Goal: Transaction & Acquisition: Purchase product/service

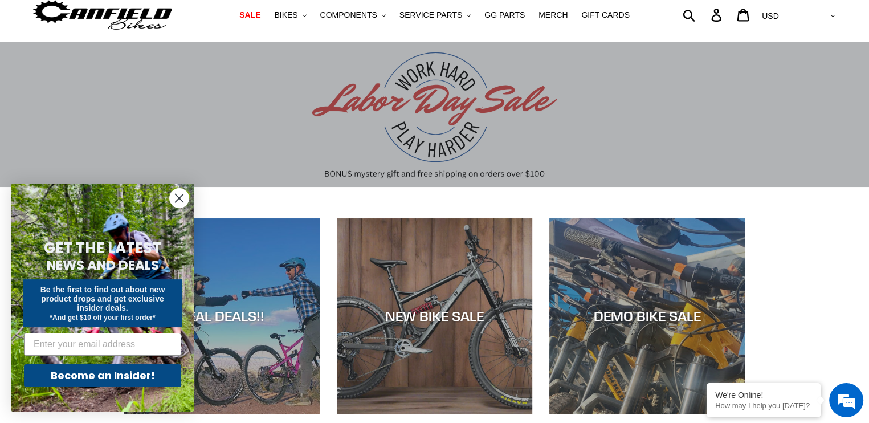
scroll to position [171, 0]
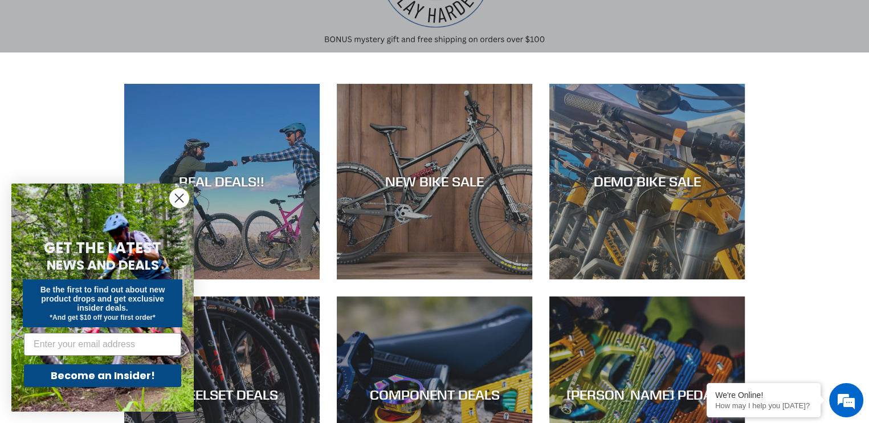
click at [180, 199] on icon "Close dialog" at bounding box center [180, 198] width 8 height 8
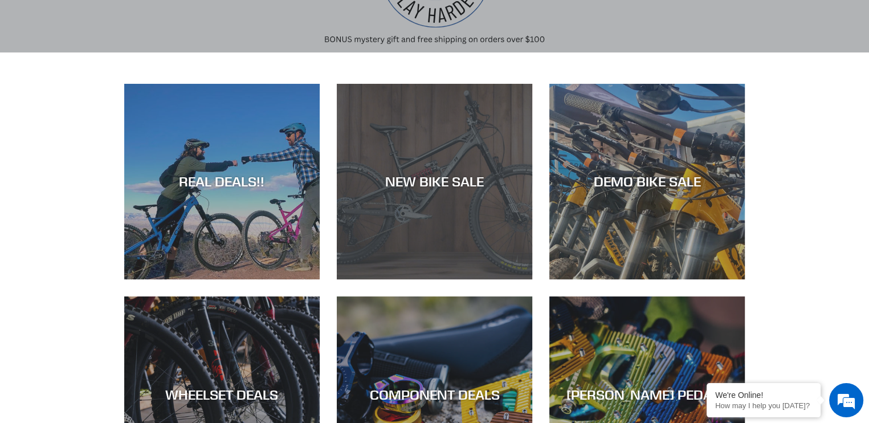
click at [440, 279] on div "NEW BIKE SALE" at bounding box center [434, 279] width 195 height 0
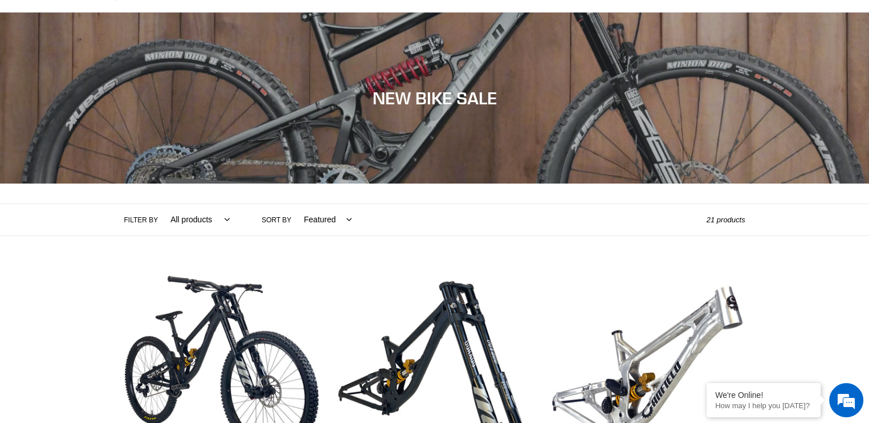
scroll to position [171, 0]
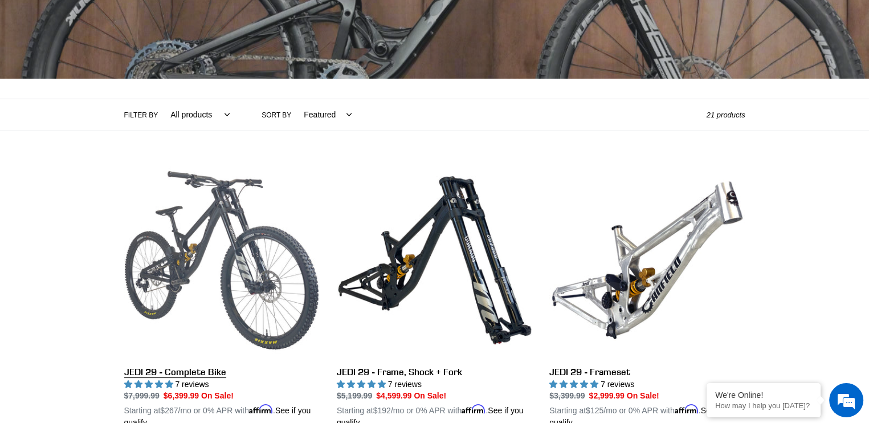
click at [177, 268] on link "JEDI 29 - Complete Bike" at bounding box center [221, 295] width 195 height 267
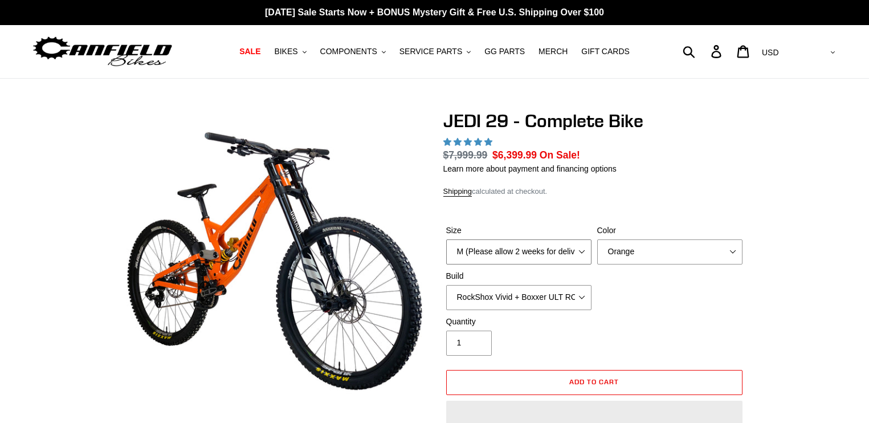
click at [502, 251] on select "M (Please allow 2 weeks for delivery) L (Please allow 2 weeks for delivery) XL …" at bounding box center [518, 251] width 145 height 25
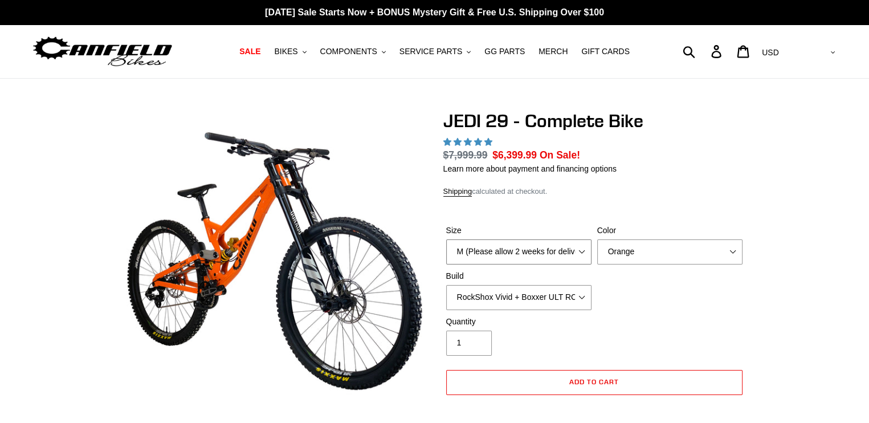
select select "highest-rating"
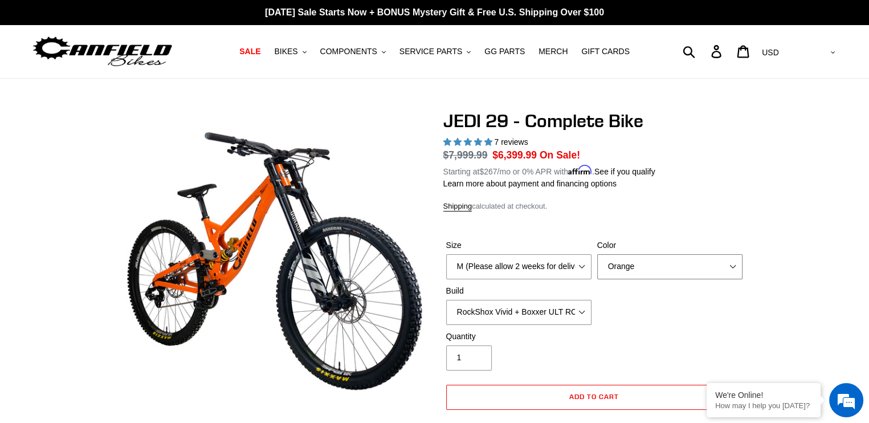
click at [625, 267] on select "Orange Stealth Black Raw" at bounding box center [669, 266] width 145 height 25
select select "Raw"
click at [597, 254] on select "Orange Stealth Black Raw" at bounding box center [669, 266] width 145 height 25
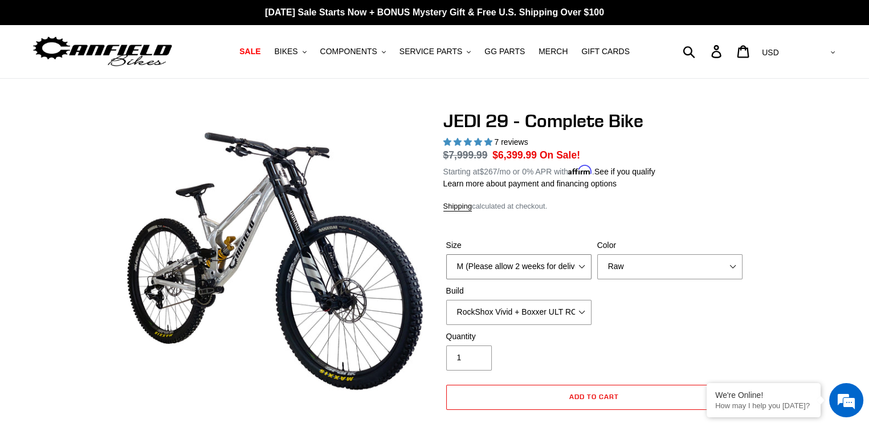
click at [505, 262] on select "M (Please allow 2 weeks for delivery) L (Please allow 2 weeks for delivery) XL …" at bounding box center [518, 266] width 145 height 25
click at [446, 254] on select "M (Please allow 2 weeks for delivery) L (Please allow 2 weeks for delivery) XL …" at bounding box center [518, 266] width 145 height 25
click at [511, 267] on select "M (Please allow 2 weeks for delivery) L (Please allow 2 weeks for delivery) XL …" at bounding box center [518, 266] width 145 height 25
select select "M (Please allow 2 weeks for delivery)"
click at [446, 254] on select "M (Please allow 2 weeks for delivery) L (Please allow 2 weeks for delivery) XL …" at bounding box center [518, 266] width 145 height 25
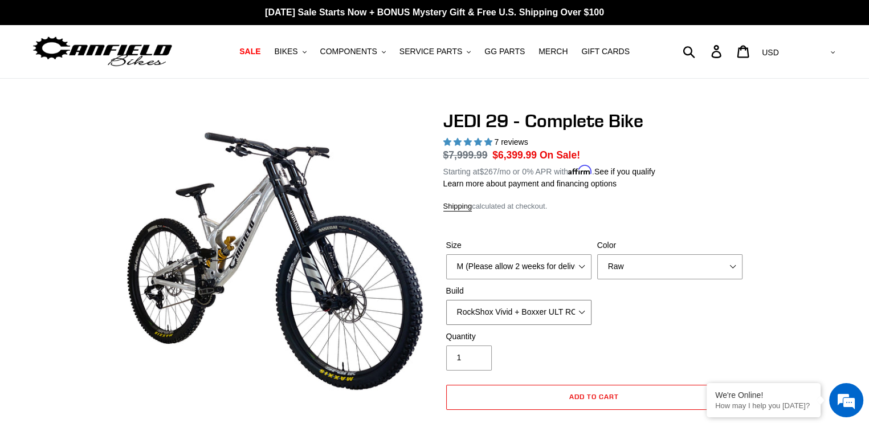
click at [502, 307] on select "RockShox Vivid + Boxxer ULT RC2 C3 200 + SRAM XO RockShox Vivid + Boxxer ULT RC…" at bounding box center [518, 312] width 145 height 25
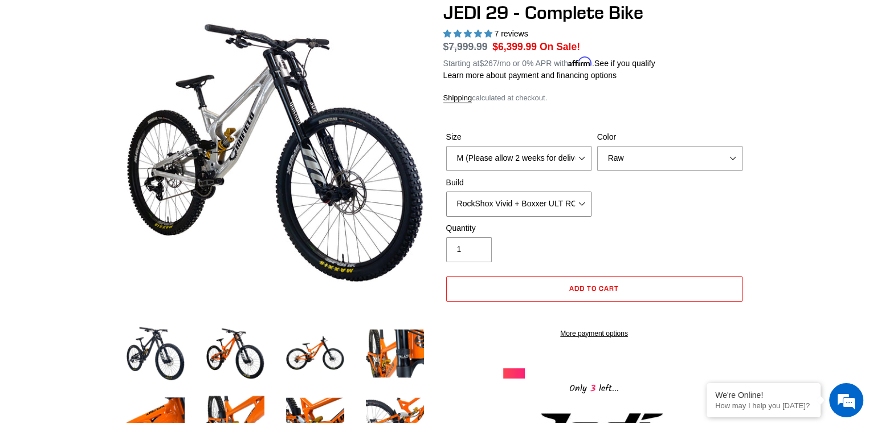
scroll to position [114, 0]
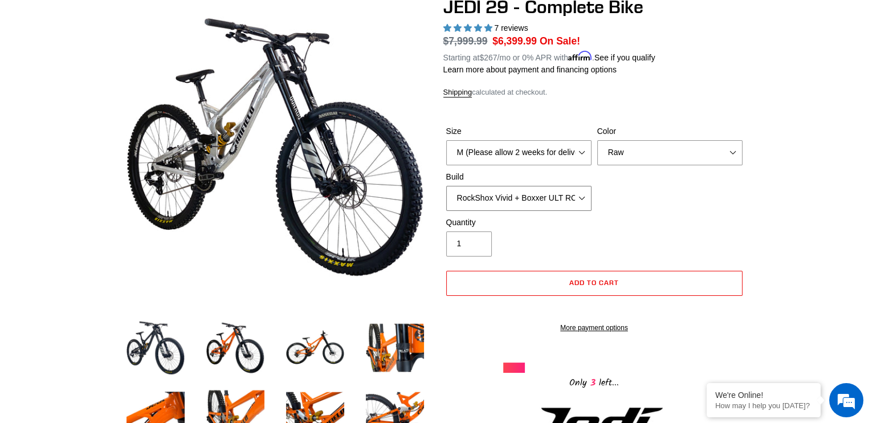
click at [544, 194] on select "RockShox Vivid + Boxxer ULT RC2 C3 200 + SRAM XO RockShox Vivid + Boxxer ULT RC…" at bounding box center [518, 198] width 145 height 25
select select "EXT eStoria LOK V3 + EXT Vaia 200 + Shimano"
click at [446, 186] on select "RockShox Vivid + Boxxer ULT RC2 C3 200 + SRAM XO RockShox Vivid + Boxxer ULT RC…" at bounding box center [518, 198] width 145 height 25
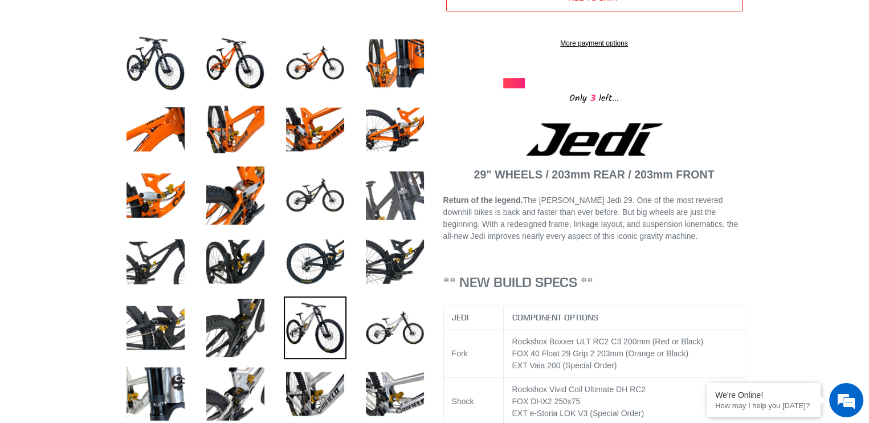
scroll to position [399, 0]
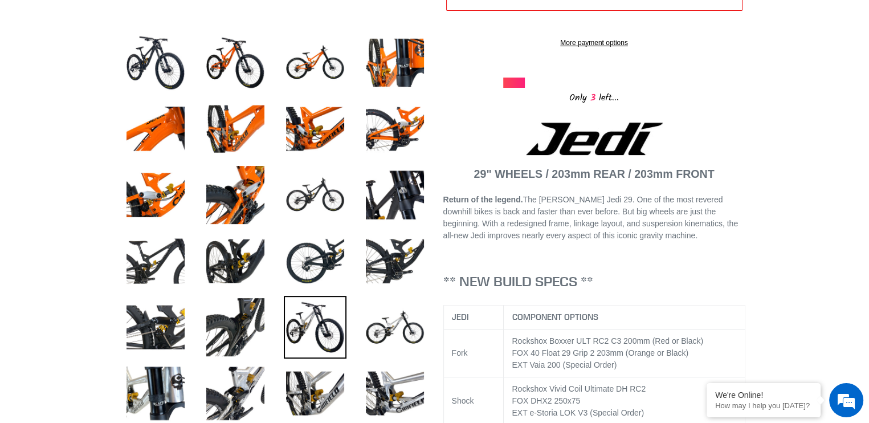
click at [319, 311] on img at bounding box center [315, 327] width 63 height 63
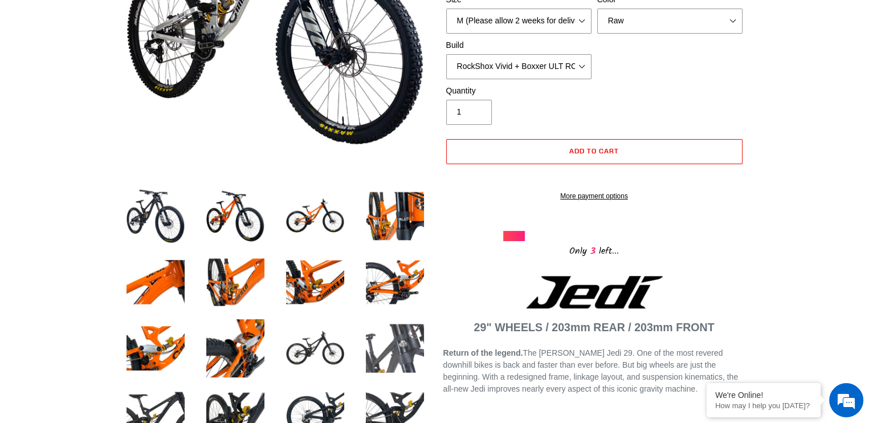
scroll to position [114, 0]
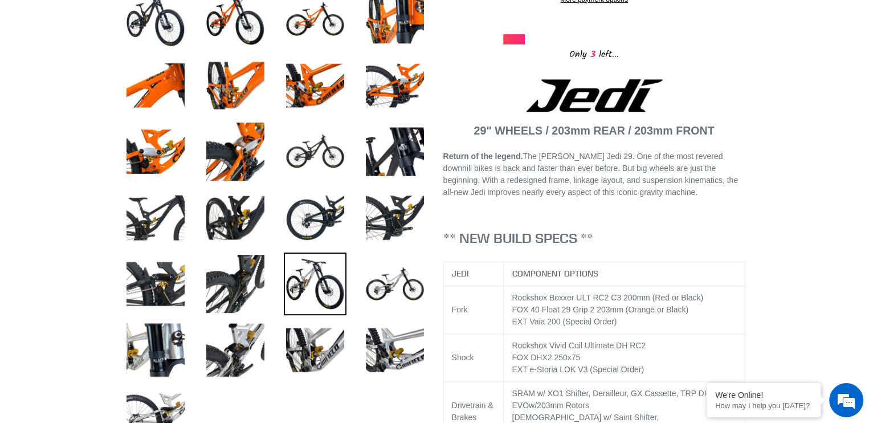
scroll to position [513, 0]
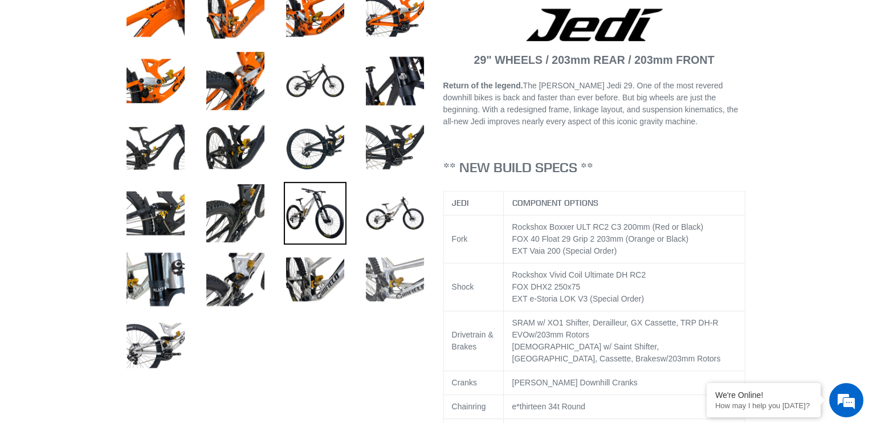
click at [399, 273] on img at bounding box center [395, 279] width 63 height 63
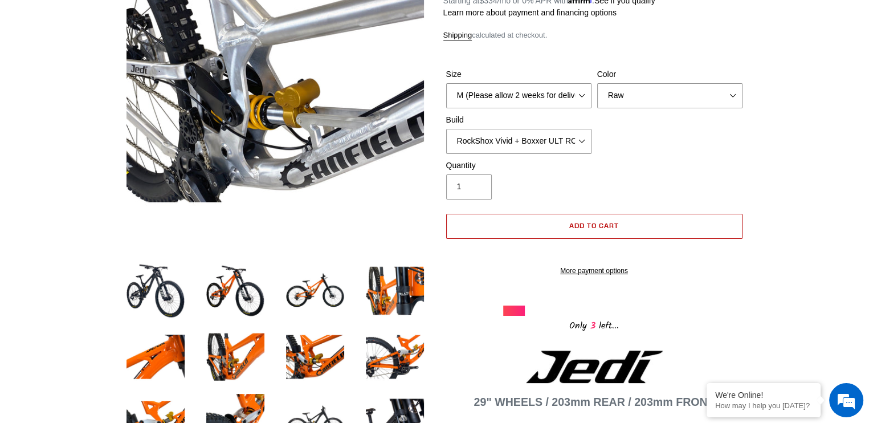
scroll to position [57, 0]
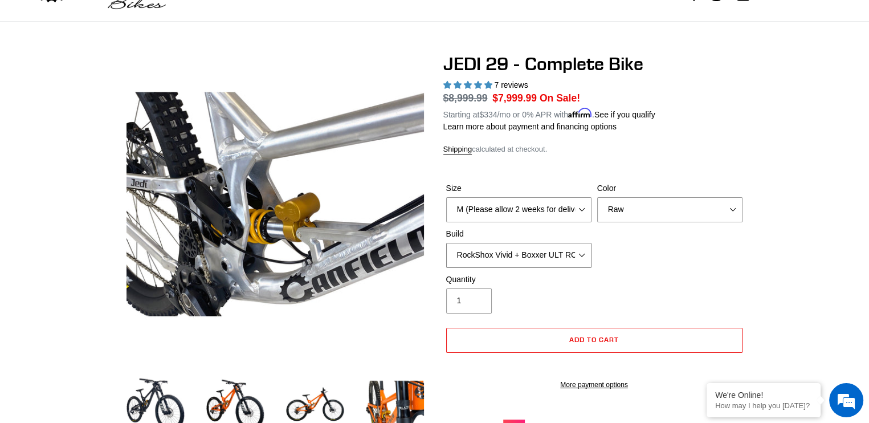
click at [515, 247] on select "RockShox Vivid + Boxxer ULT RC2 C3 200 + SRAM XO RockShox Vivid + Boxxer ULT RC…" at bounding box center [518, 255] width 145 height 25
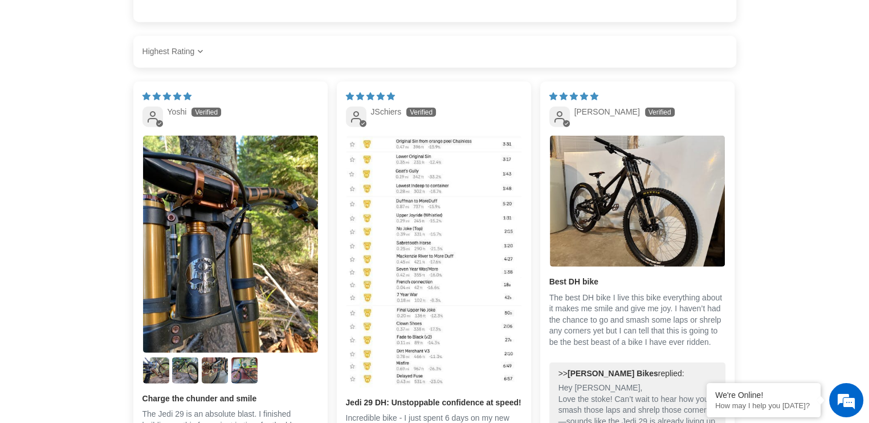
scroll to position [2850, 0]
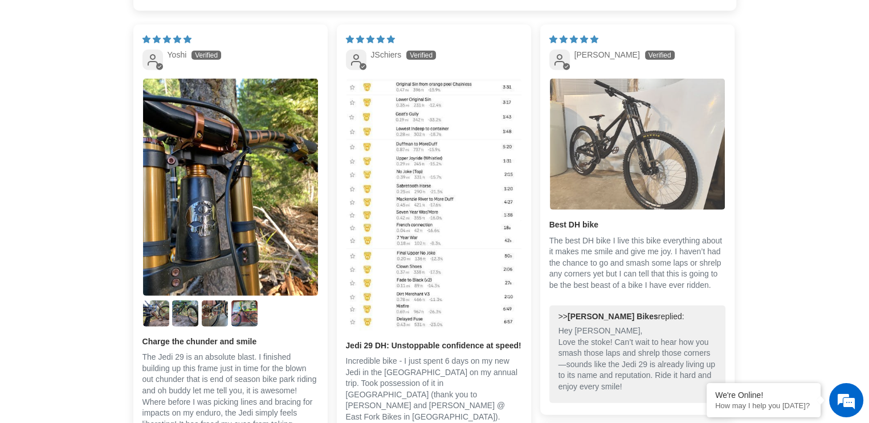
click at [606, 142] on img "Link to user picture 1" at bounding box center [637, 144] width 175 height 131
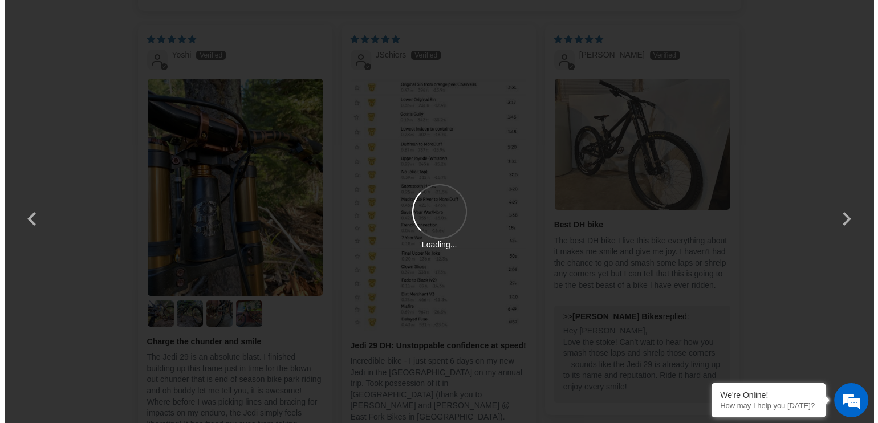
scroll to position [0, 0]
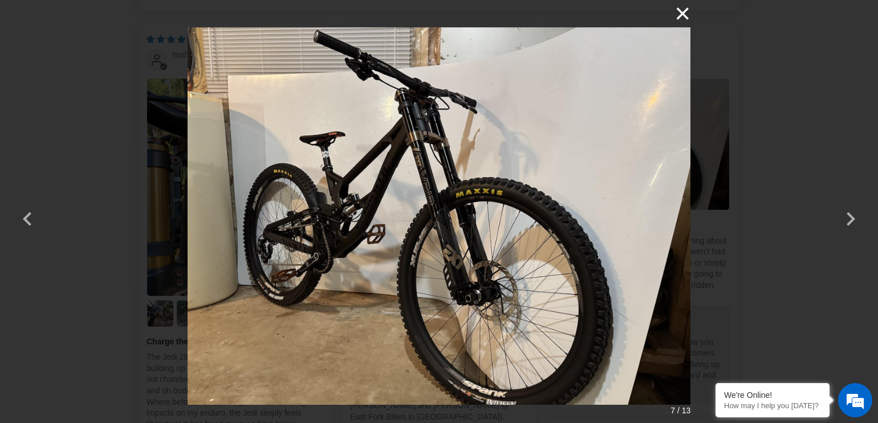
click at [677, 12] on button "×" at bounding box center [676, 13] width 27 height 27
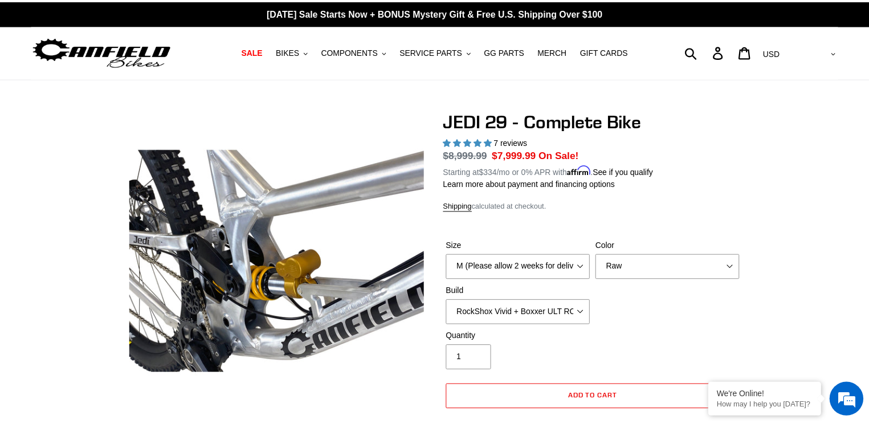
scroll to position [2850, 0]
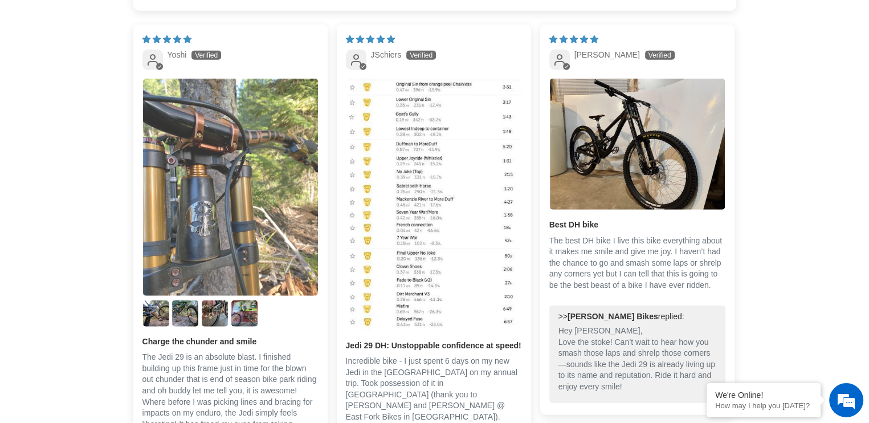
click at [199, 218] on img "Link to user picture 1" at bounding box center [230, 187] width 175 height 217
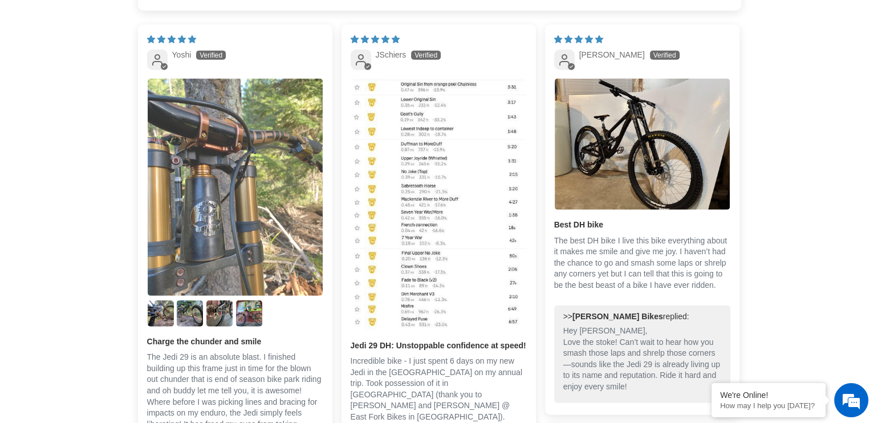
scroll to position [0, 0]
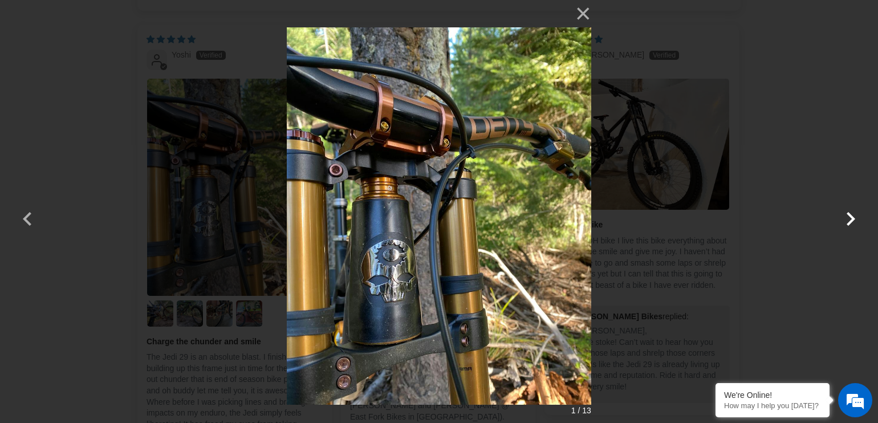
click at [849, 218] on button "button" at bounding box center [850, 211] width 27 height 27
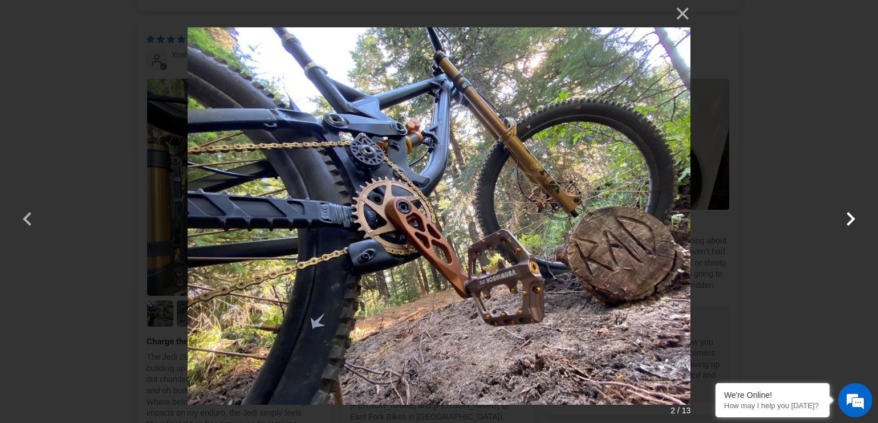
click at [849, 218] on button "button" at bounding box center [850, 211] width 27 height 27
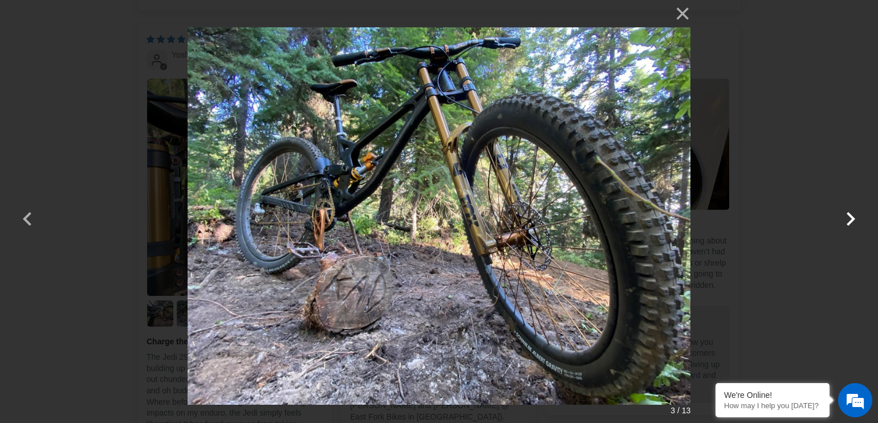
click at [849, 218] on button "button" at bounding box center [850, 211] width 27 height 27
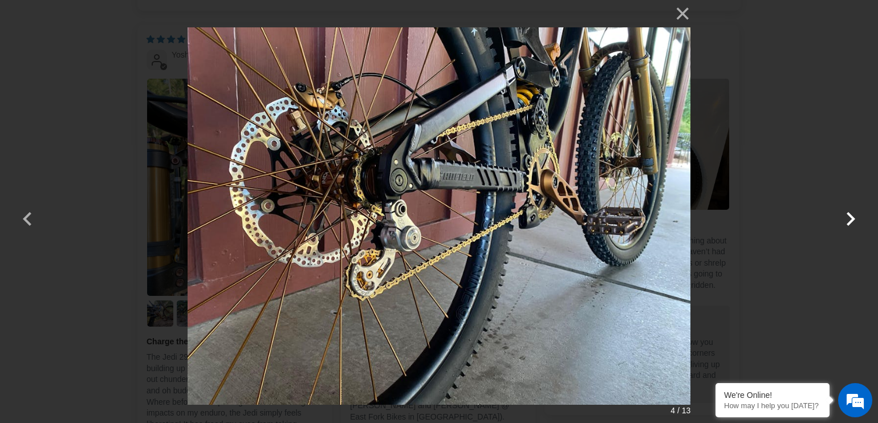
click at [849, 219] on button "button" at bounding box center [850, 211] width 27 height 27
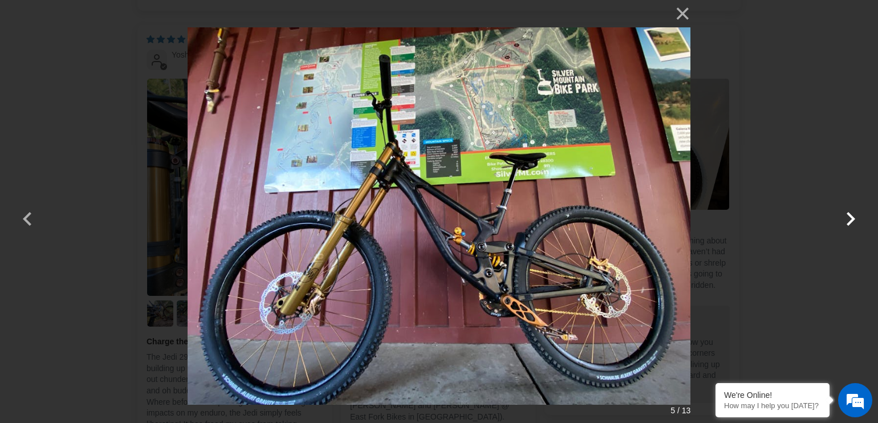
click at [851, 218] on button "button" at bounding box center [850, 211] width 27 height 27
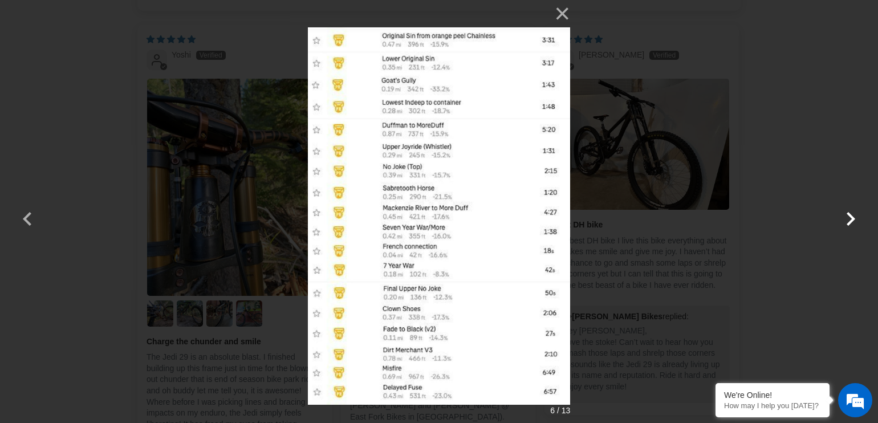
click at [851, 218] on button "button" at bounding box center [850, 211] width 27 height 27
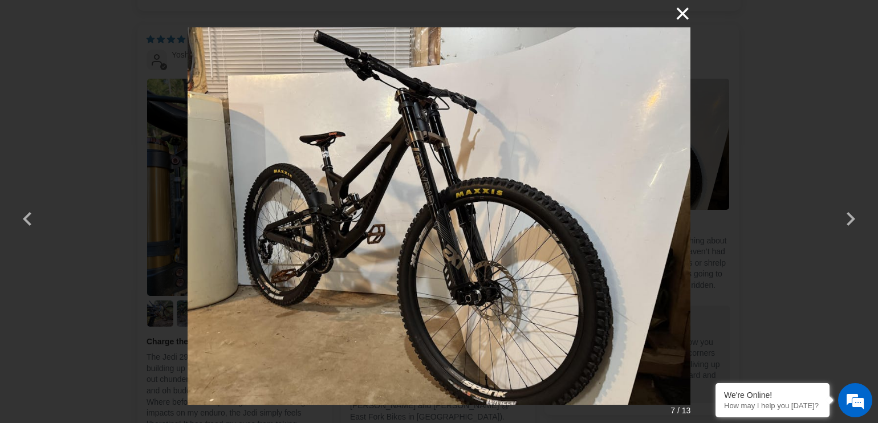
click at [682, 10] on button "×" at bounding box center [676, 13] width 27 height 27
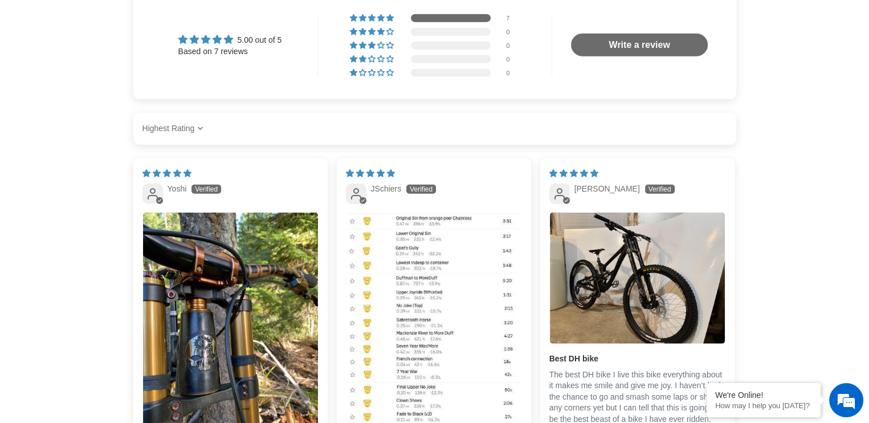
scroll to position [2679, 0]
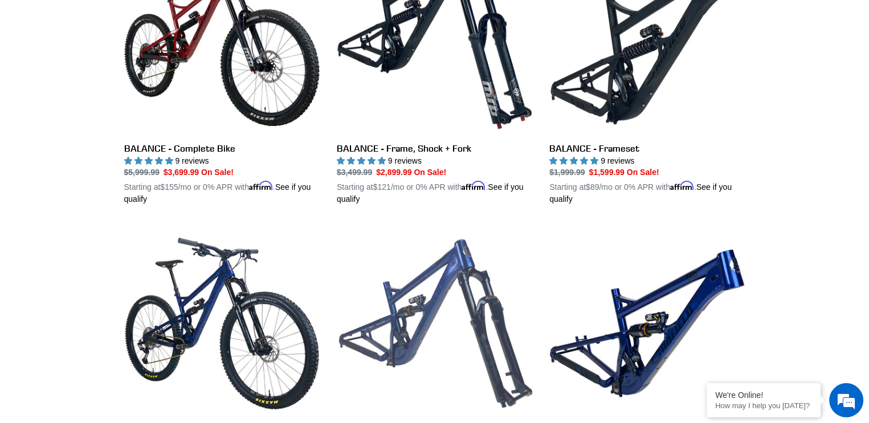
scroll to position [1425, 0]
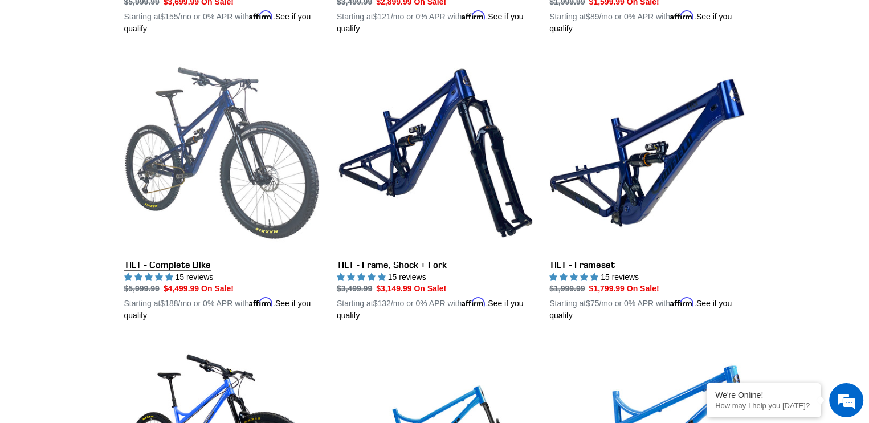
click at [160, 261] on link "TILT - Complete Bike" at bounding box center [221, 188] width 195 height 267
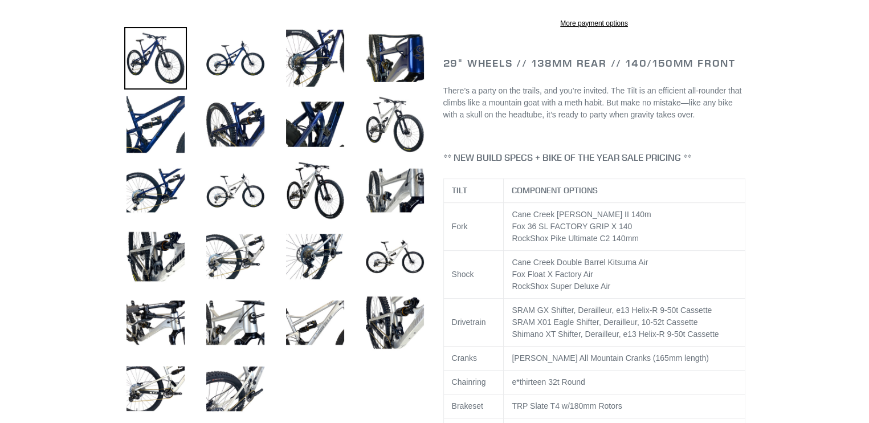
select select "highest-rating"
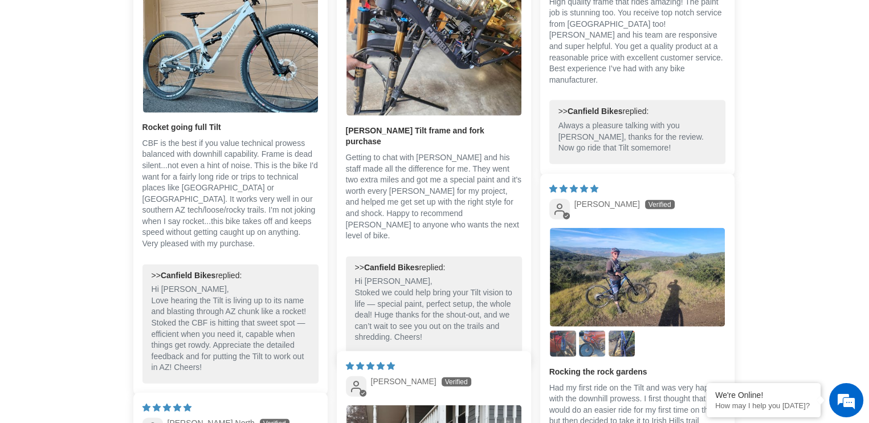
scroll to position [2679, 0]
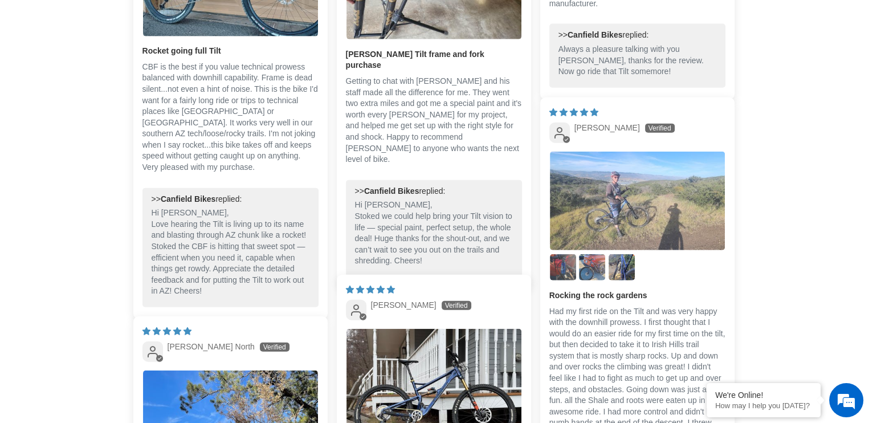
click at [634, 212] on img "Link to user picture 1" at bounding box center [637, 201] width 175 height 99
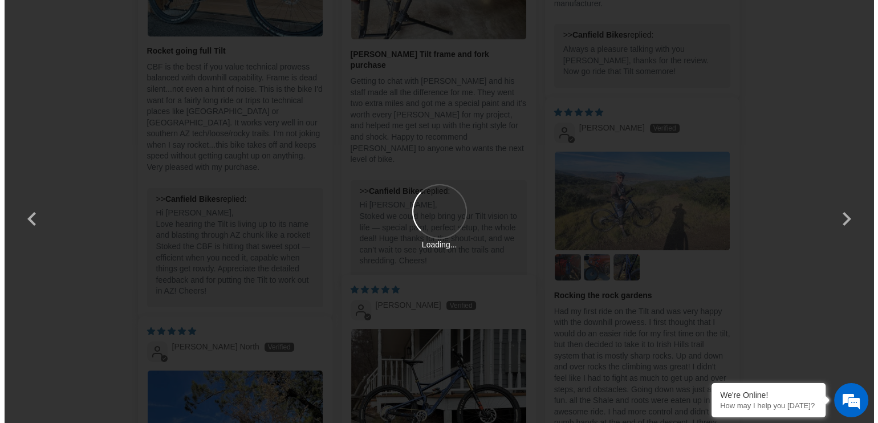
scroll to position [0, 0]
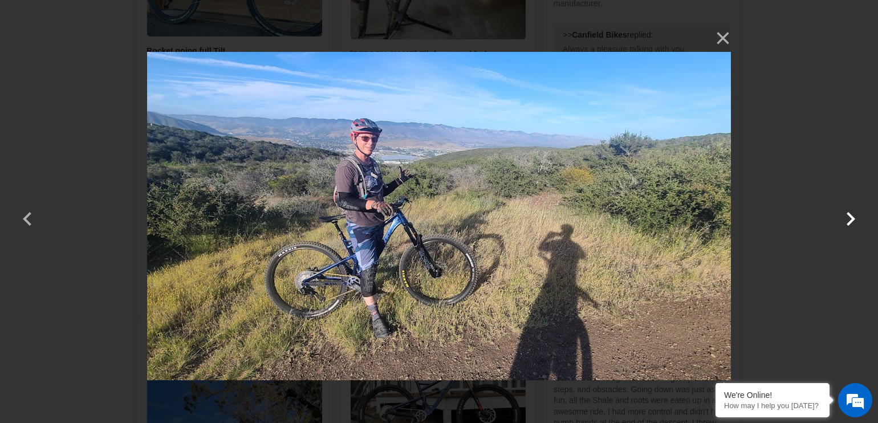
click at [848, 221] on button "button" at bounding box center [850, 211] width 27 height 27
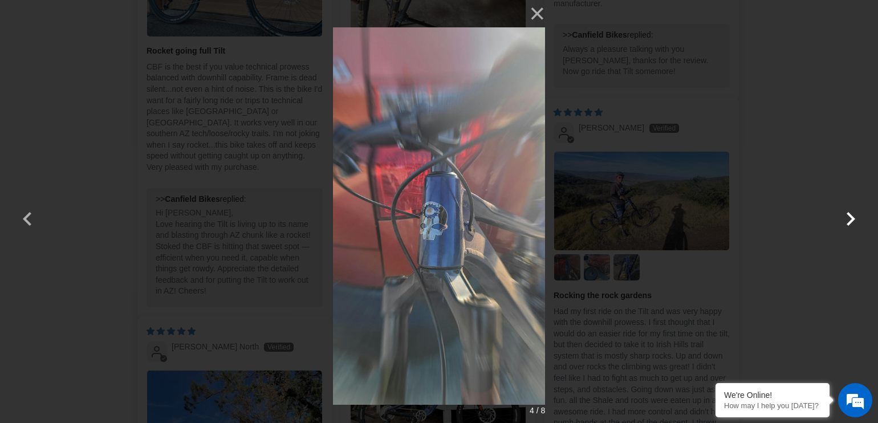
click at [848, 221] on button "button" at bounding box center [850, 211] width 27 height 27
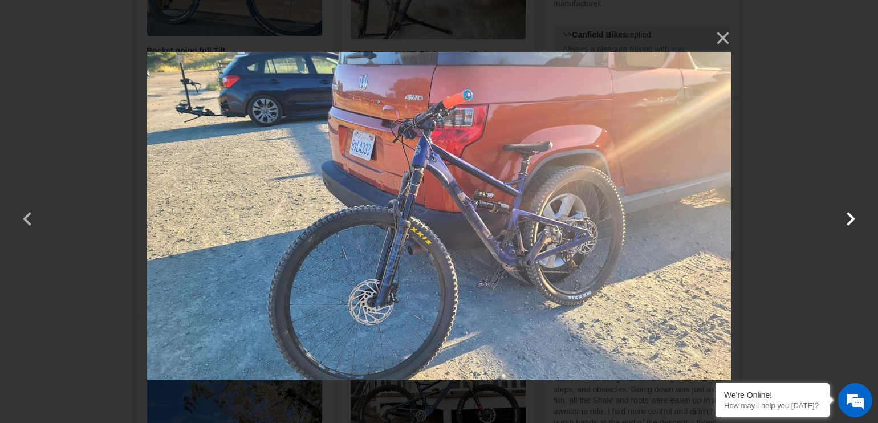
click at [848, 221] on button "button" at bounding box center [850, 211] width 27 height 27
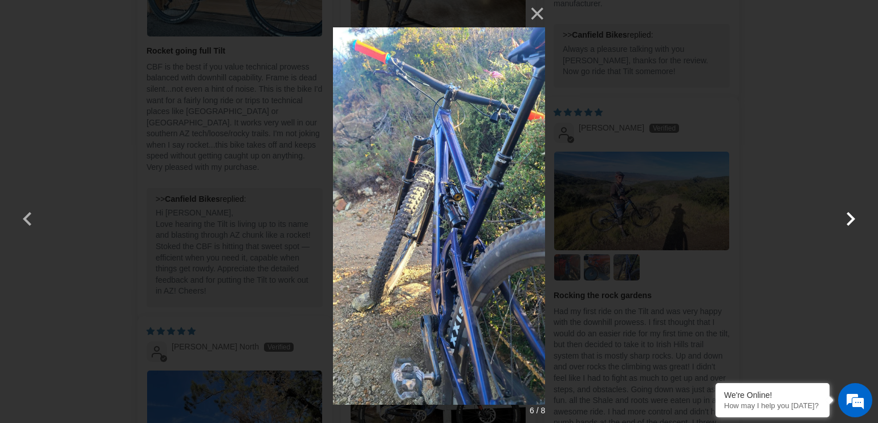
click at [848, 221] on button "button" at bounding box center [850, 211] width 27 height 27
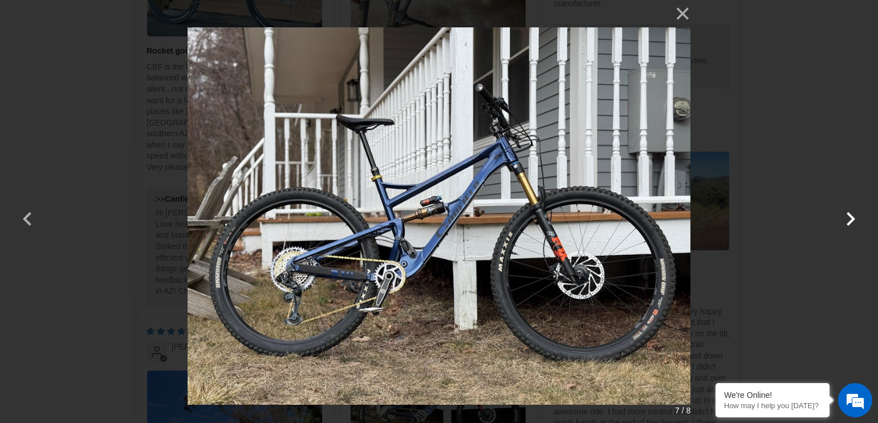
click at [853, 210] on button "button" at bounding box center [850, 211] width 27 height 27
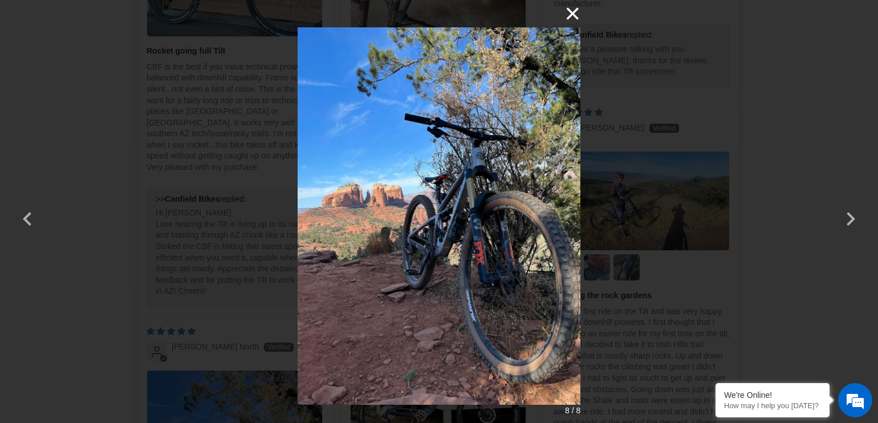
click at [557, 5] on button "×" at bounding box center [566, 13] width 27 height 27
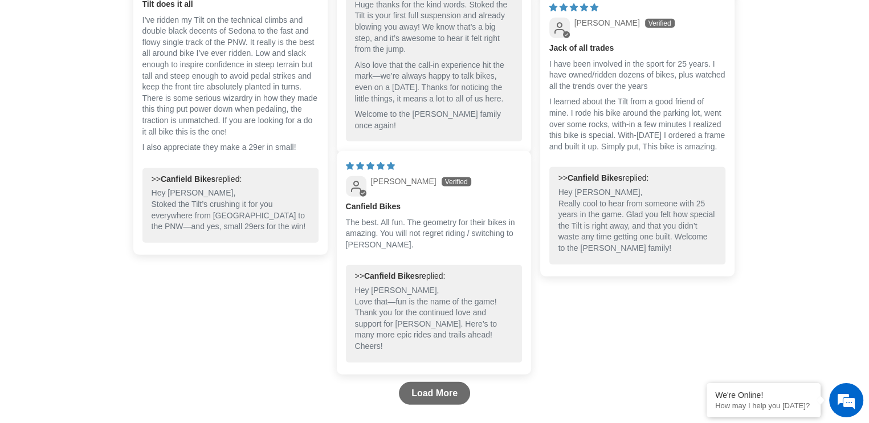
scroll to position [3306, 0]
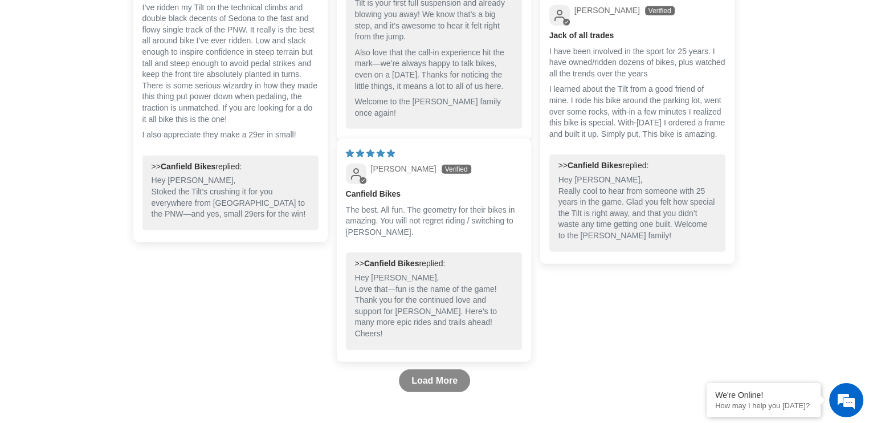
click at [418, 389] on link "Load More" at bounding box center [434, 380] width 71 height 23
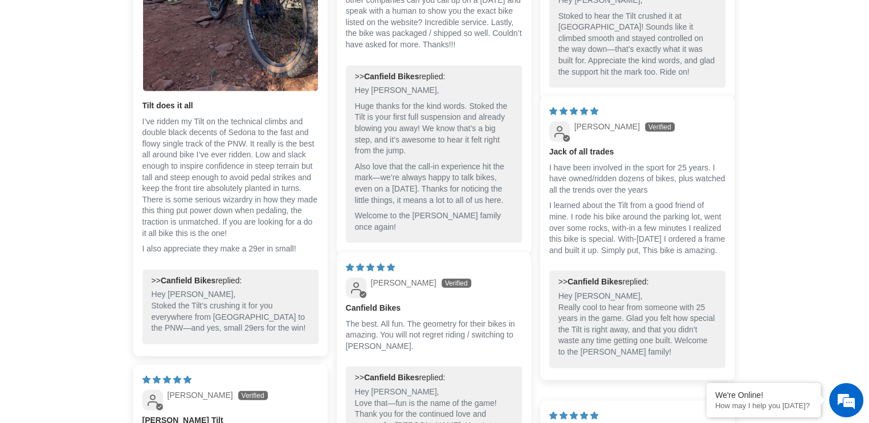
scroll to position [3249, 0]
